Goal: Ask a question

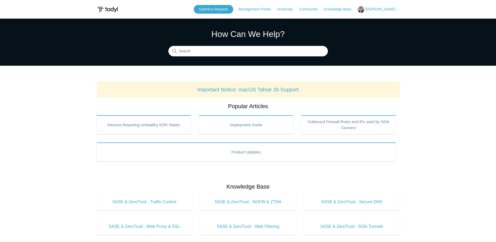
click at [378, 10] on span "[PERSON_NAME]" at bounding box center [380, 9] width 30 height 4
click at [384, 18] on link "My Support Requests" at bounding box center [383, 20] width 51 height 9
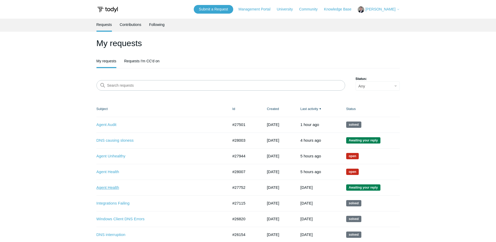
click at [101, 187] on link "Agent Health" at bounding box center [158, 187] width 124 height 6
click at [119, 141] on link "DNS causing sloness" at bounding box center [158, 140] width 124 height 6
click at [108, 124] on link "Agent Audit" at bounding box center [158, 125] width 124 height 6
click at [119, 140] on link "DNS causing sloness" at bounding box center [158, 140] width 124 height 6
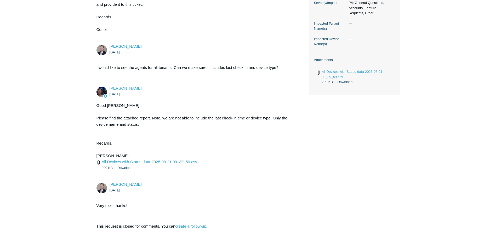
scroll to position [193, 0]
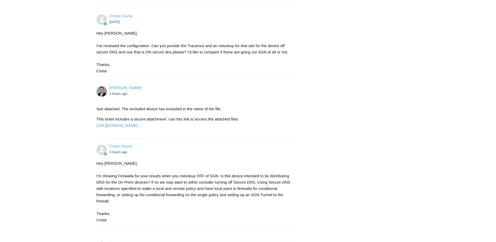
scroll to position [310, 0]
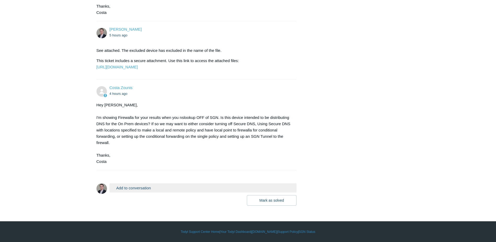
click at [138, 187] on button "Add to conversation" at bounding box center [203, 187] width 187 height 9
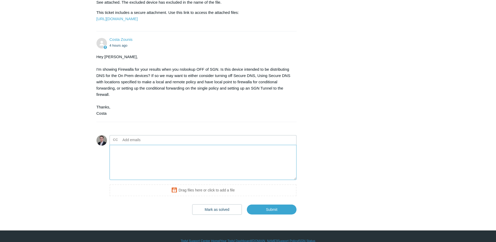
scroll to position [368, 0]
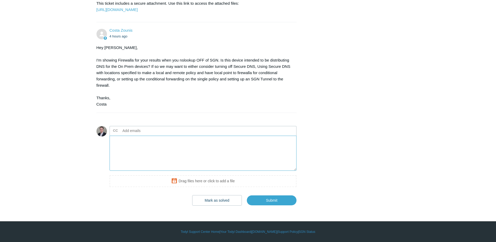
click at [140, 145] on textarea "Add your reply" at bounding box center [203, 152] width 187 height 35
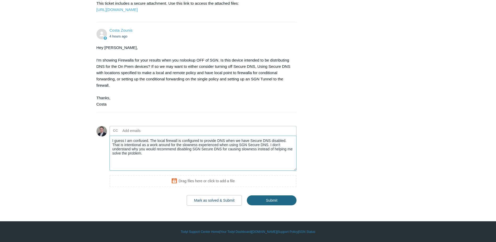
type textarea "I guess I am confused. The local firewall is configured to provide DNS when we …"
click at [281, 201] on input "Submit" at bounding box center [272, 200] width 50 height 10
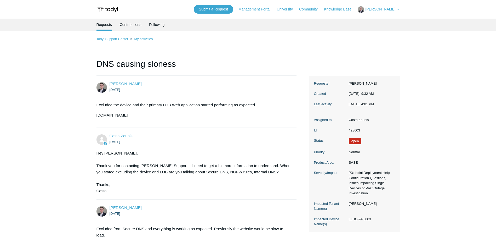
click at [118, 10] on img at bounding box center [107, 10] width 22 height 10
click at [349, 9] on link "Knowledge Base" at bounding box center [340, 9] width 33 height 5
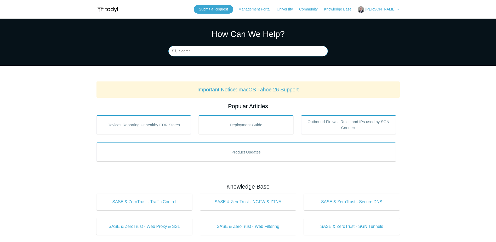
click at [212, 50] on input "Search" at bounding box center [247, 51] width 159 height 10
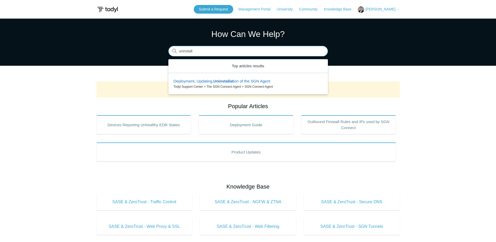
type input "uninstall"
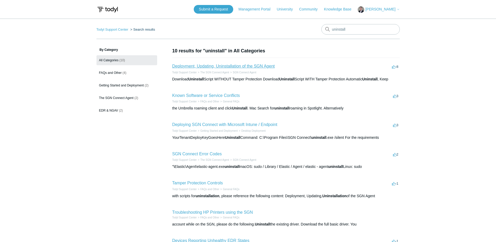
click at [216, 67] on link "Deployment, Updating, Uninstallation of the SGN Agent" at bounding box center [223, 66] width 102 height 4
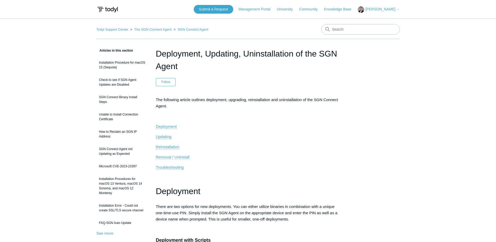
click at [159, 156] on span "Removal / Uninstall" at bounding box center [173, 157] width 34 height 4
click at [220, 8] on link "Submit a Request" at bounding box center [213, 9] width 39 height 9
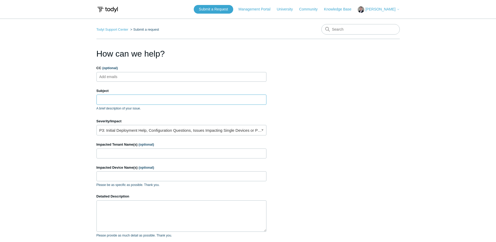
click at [113, 100] on input "Subject" at bounding box center [181, 99] width 170 height 10
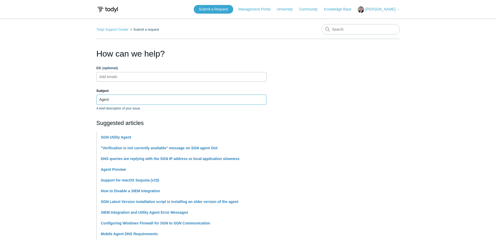
click at [123, 101] on input "Agent" at bounding box center [181, 99] width 170 height 10
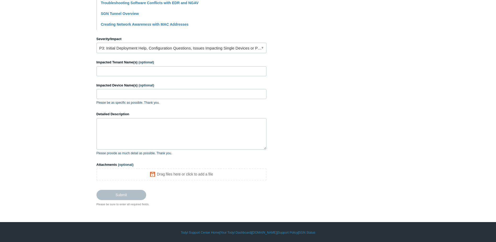
scroll to position [210, 0]
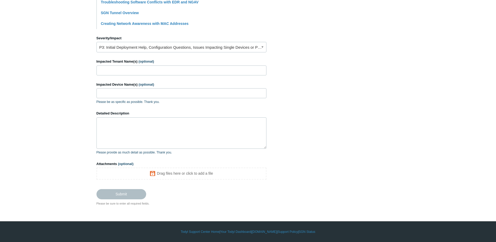
type input "Agent Offline when Actually Online"
click at [111, 70] on input "Impacted Tenant Name(s) (optional)" at bounding box center [181, 70] width 170 height 10
type input "The Womble Company"
paste input "WC-D003-25"
type input "WC-D003-25"
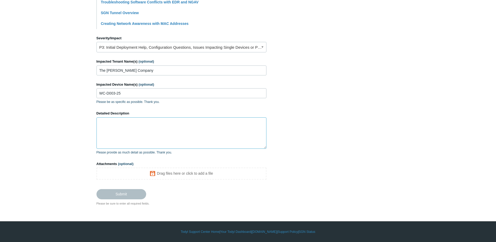
click at [149, 123] on textarea "Detailed Description" at bounding box center [181, 132] width 170 height 31
click at [124, 122] on textarea "Detailed Description" at bounding box center [181, 132] width 170 height 31
click at [145, 127] on textarea "Detailed Description" at bounding box center [181, 132] width 170 height 31
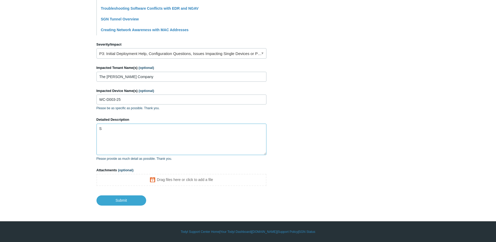
scroll to position [204, 0]
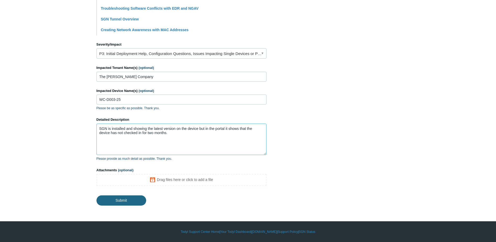
type textarea "SGN is installed and showing the latest version on the device but in the portal…"
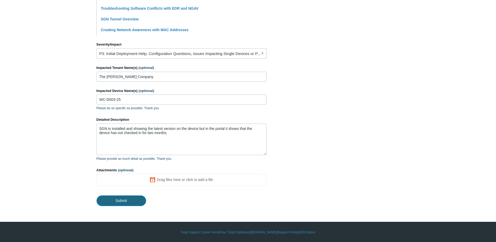
click at [117, 201] on input "Submit" at bounding box center [121, 200] width 50 height 10
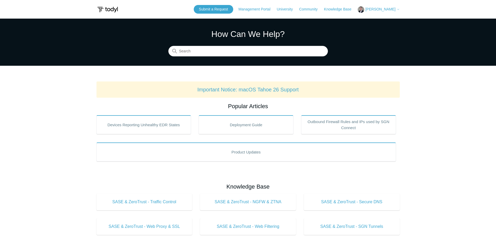
click at [383, 8] on span "[PERSON_NAME]" at bounding box center [380, 9] width 30 height 4
click at [387, 18] on link "My Support Requests" at bounding box center [383, 20] width 51 height 9
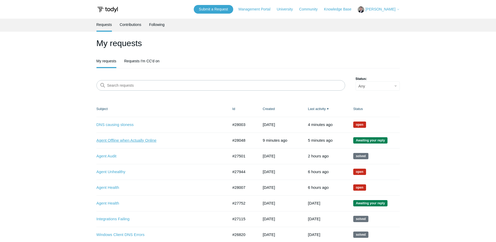
click at [113, 140] on link "Agent Offline when Actually Online" at bounding box center [158, 140] width 124 height 6
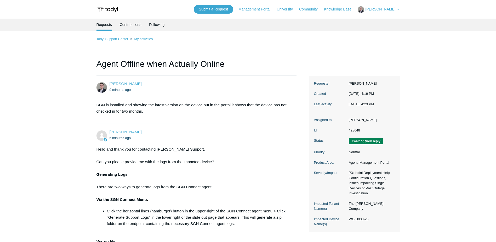
drag, startPoint x: 378, startPoint y: 219, endPoint x: 345, endPoint y: 220, distance: 32.7
click at [345, 220] on dl "Assigned to [PERSON_NAME] Id #28048 Status Awaiting your reply Priority Normal …" at bounding box center [354, 172] width 81 height 120
drag, startPoint x: 345, startPoint y: 220, endPoint x: 370, endPoint y: 219, distance: 25.4
click at [370, 219] on dd "WC-D003-25" at bounding box center [370, 218] width 48 height 5
drag, startPoint x: 370, startPoint y: 219, endPoint x: 347, endPoint y: 216, distance: 23.7
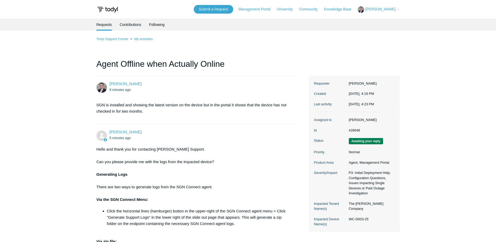
click at [347, 216] on dd "WC-D003-25" at bounding box center [370, 218] width 48 height 5
copy dd "WC-D003-25"
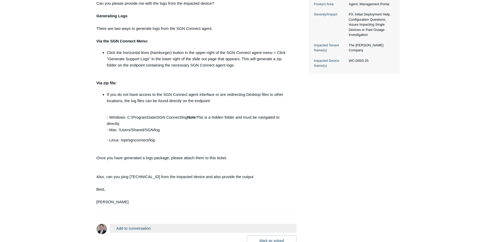
scroll to position [157, 0]
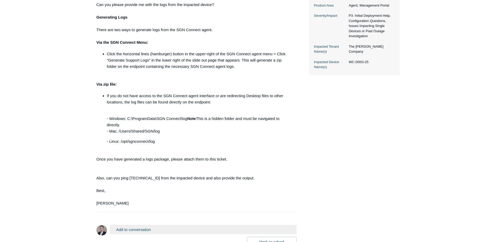
click at [376, 62] on dd "WC-D003-25" at bounding box center [370, 61] width 48 height 5
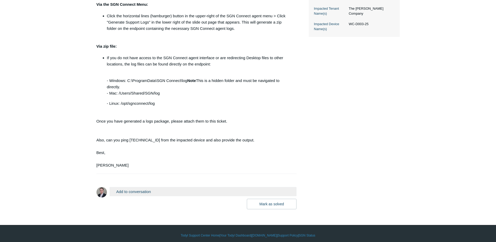
scroll to position [198, 0]
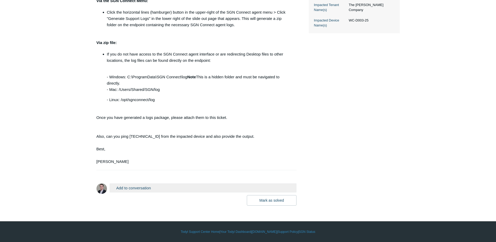
click at [134, 190] on button "Add to conversation" at bounding box center [203, 187] width 187 height 9
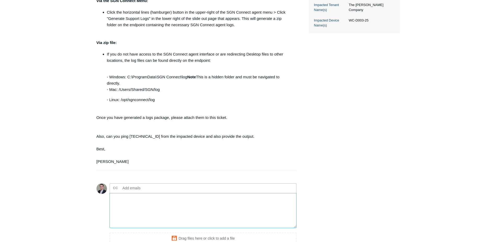
click at [126, 204] on textarea "Add your reply" at bounding box center [203, 210] width 187 height 35
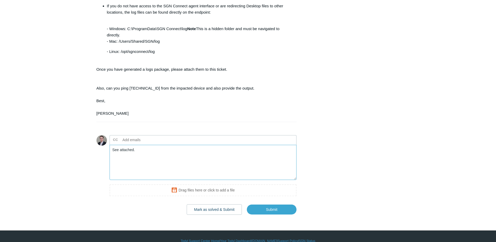
scroll to position [256, 0]
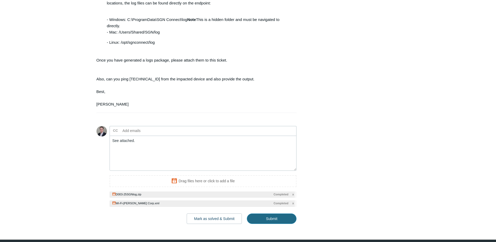
click at [274, 222] on input "Submit" at bounding box center [272, 218] width 50 height 10
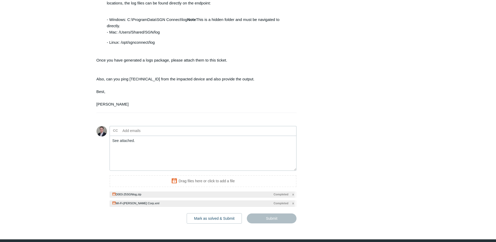
type textarea "See attached. This ticket includes a secure attachment. Use this link to access…"
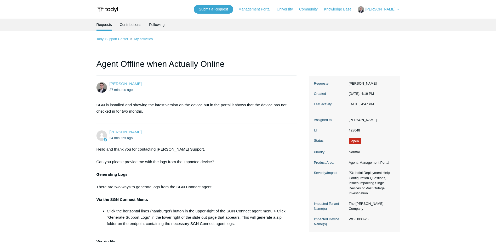
click at [379, 7] on button "[PERSON_NAME]" at bounding box center [379, 9] width 42 height 7
click at [378, 20] on link "My Support Requests" at bounding box center [383, 20] width 51 height 9
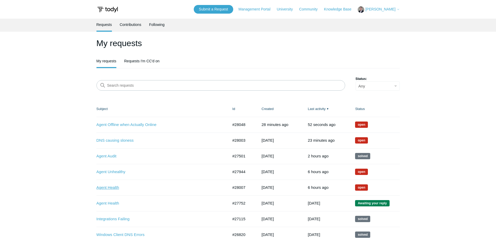
click at [104, 189] on link "Agent Health" at bounding box center [158, 187] width 124 height 6
click at [113, 173] on link "Agent Unhealthy" at bounding box center [158, 172] width 124 height 6
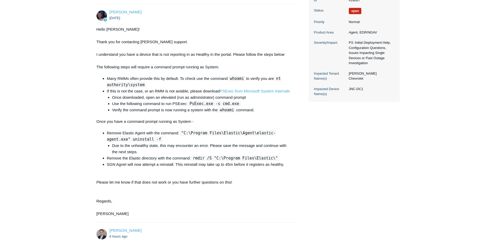
scroll to position [132, 0]
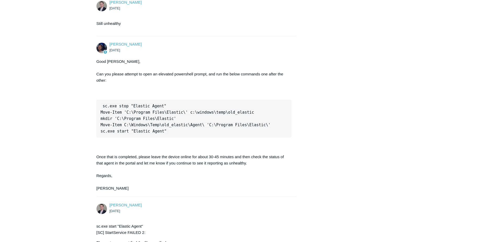
scroll to position [350, 0]
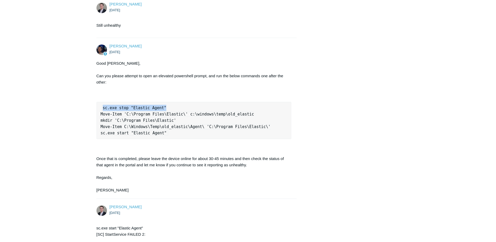
drag, startPoint x: 162, startPoint y: 120, endPoint x: 100, endPoint y: 122, distance: 62.0
click at [100, 122] on pre "sc.exe stop "Elastic Agent" Move-Item 'C:\Program Files\Elastic\' c:\windows\te…" at bounding box center [193, 120] width 195 height 37
copy code "sc.exe stop "Elastic Agent""
drag, startPoint x: 242, startPoint y: 126, endPoint x: 99, endPoint y: 126, distance: 143.0
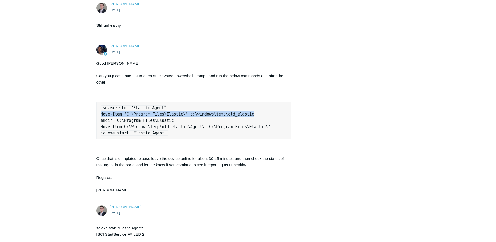
click at [99, 126] on pre "sc.exe stop "Elastic Agent" Move-Item 'C:\Program Files\Elastic\' c:\windows\te…" at bounding box center [193, 120] width 195 height 37
copy code "Move-Item 'C:\Program Files\Elastic\' c:\windows\temp\old_elastic"
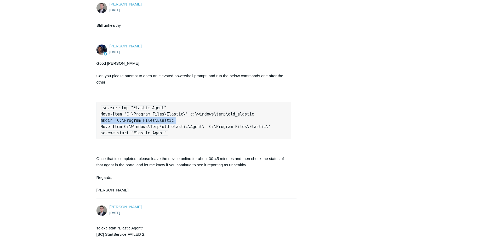
drag, startPoint x: 176, startPoint y: 134, endPoint x: 100, endPoint y: 134, distance: 76.3
click at [100, 134] on pre "sc.exe stop "Elastic Agent" Move-Item 'C:\Program Files\Elastic\' c:\windows\te…" at bounding box center [193, 120] width 195 height 37
copy code "mkdir 'C:\Program Files\Elastic'"
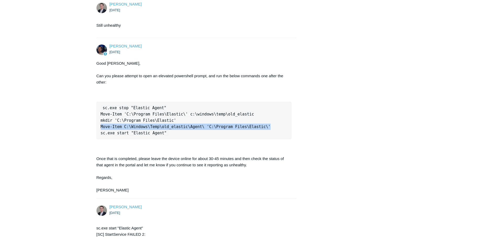
drag, startPoint x: 243, startPoint y: 140, endPoint x: 100, endPoint y: 140, distance: 143.8
click at [100, 139] on pre "sc.exe stop "Elastic Agent" Move-Item 'C:\Program Files\Elastic\' c:\windows\te…" at bounding box center [193, 120] width 195 height 37
copy code "Move-Item C:\Windows\Temp\old_elastic\Agent\ 'C:\Program Files\Elastic\'"
drag, startPoint x: 160, startPoint y: 145, endPoint x: 163, endPoint y: 145, distance: 2.9
click at [160, 135] on code "sc.exe stop "Elastic Agent" Move-Item 'C:\Program Files\Elastic\' c:\windows\te…" at bounding box center [186, 120] width 170 height 30
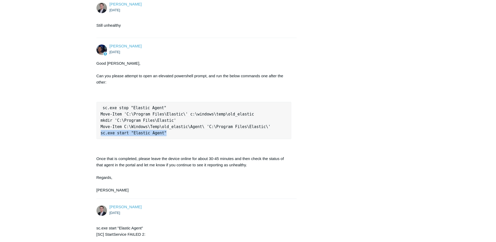
drag, startPoint x: 162, startPoint y: 145, endPoint x: 101, endPoint y: 144, distance: 60.7
click at [101, 139] on pre "sc.exe stop "Elastic Agent" Move-Item 'C:\Program Files\Elastic\' c:\windows\te…" at bounding box center [193, 120] width 195 height 37
copy code "sc.exe start "Elastic Agent""
click at [317, 158] on div "Thomas Webb 5 days ago I have tried everything, but cannot get the agent health…" at bounding box center [247, 155] width 303 height 859
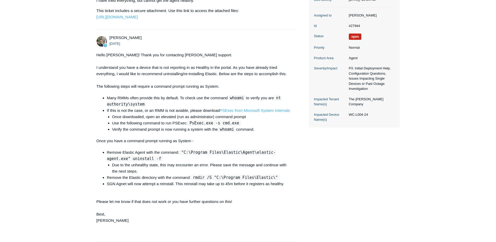
scroll to position [131, 0]
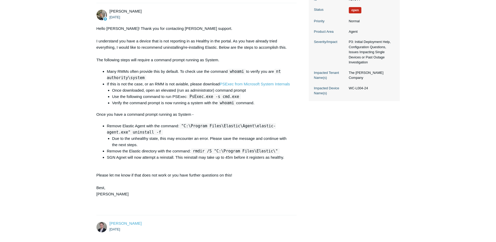
drag, startPoint x: 370, startPoint y: 92, endPoint x: 347, endPoint y: 94, distance: 22.9
click at [347, 91] on dd "WC-L004-24" at bounding box center [370, 87] width 48 height 5
copy dd "WC-L004-24"
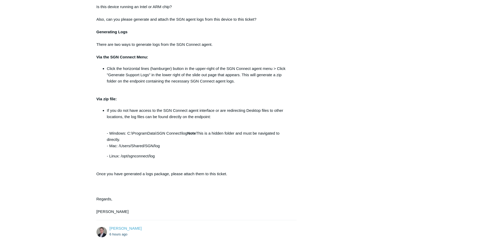
scroll to position [637, 0]
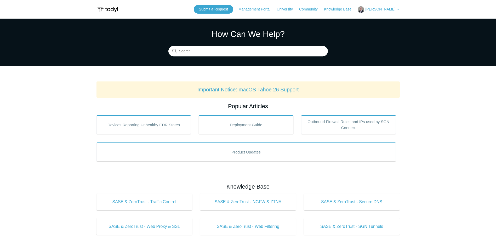
click at [377, 4] on header "Submit a Request Management Portal University Community Knowledge Base Thomas W…" at bounding box center [247, 9] width 303 height 19
click at [377, 9] on span "[PERSON_NAME]" at bounding box center [380, 9] width 30 height 4
click at [375, 22] on link "My Support Requests" at bounding box center [383, 20] width 51 height 9
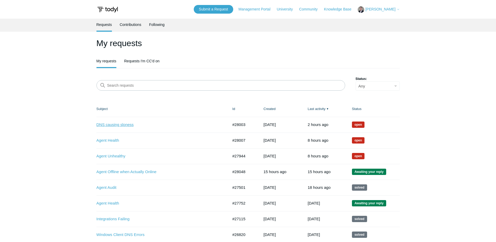
click at [113, 124] on link "DNS causing sloness" at bounding box center [158, 125] width 124 height 6
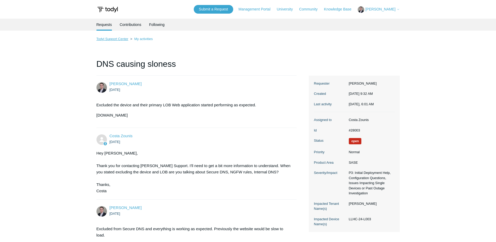
click at [117, 38] on link "Todyl Support Center" at bounding box center [112, 39] width 32 height 4
